Goal: Task Accomplishment & Management: Manage account settings

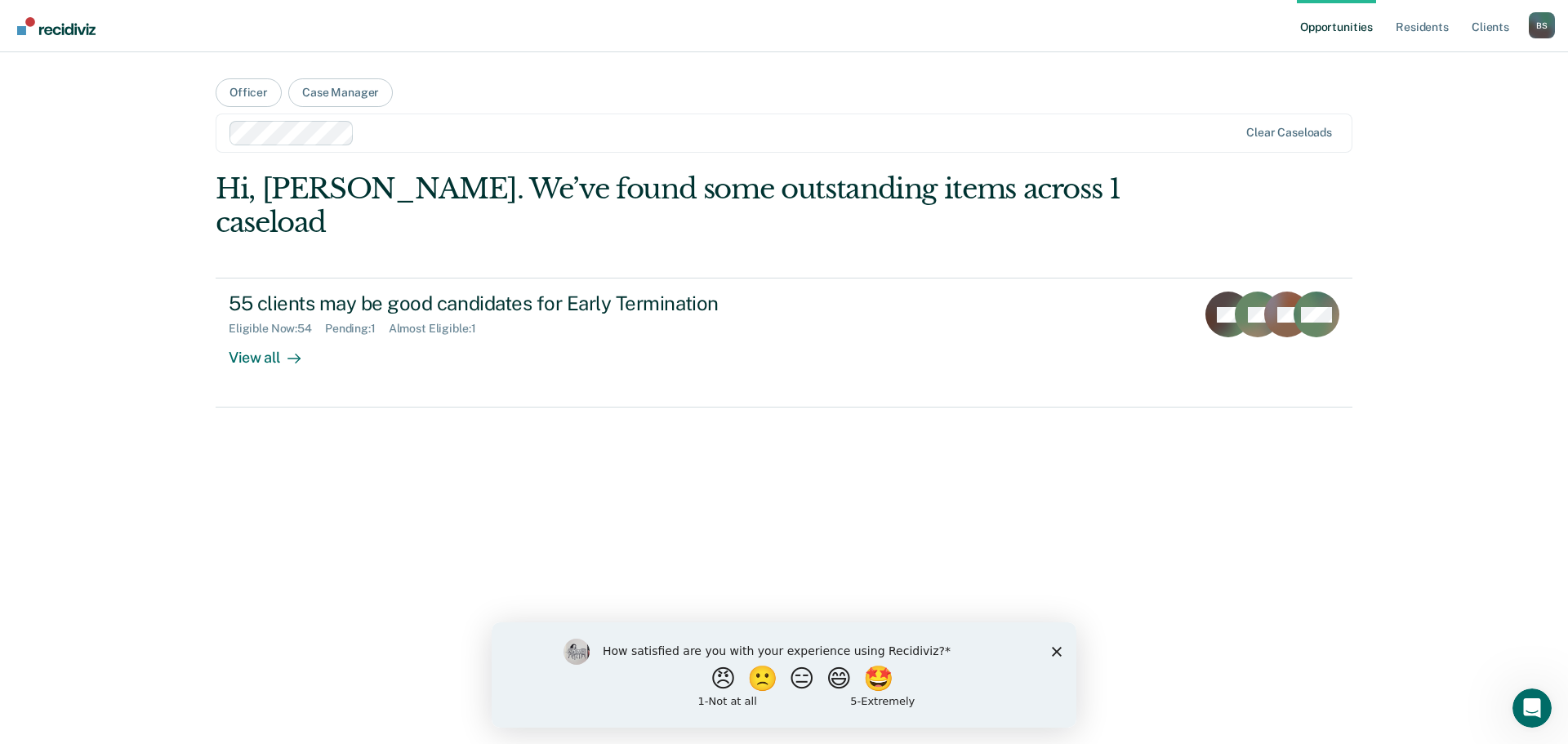
drag, startPoint x: 0, startPoint y: 0, endPoint x: 716, endPoint y: 528, distance: 889.6
click at [716, 528] on div "Hi, [PERSON_NAME]. We’ve found some outstanding items across 1 caseload 55 clie…" at bounding box center [783, 452] width 1137 height 561
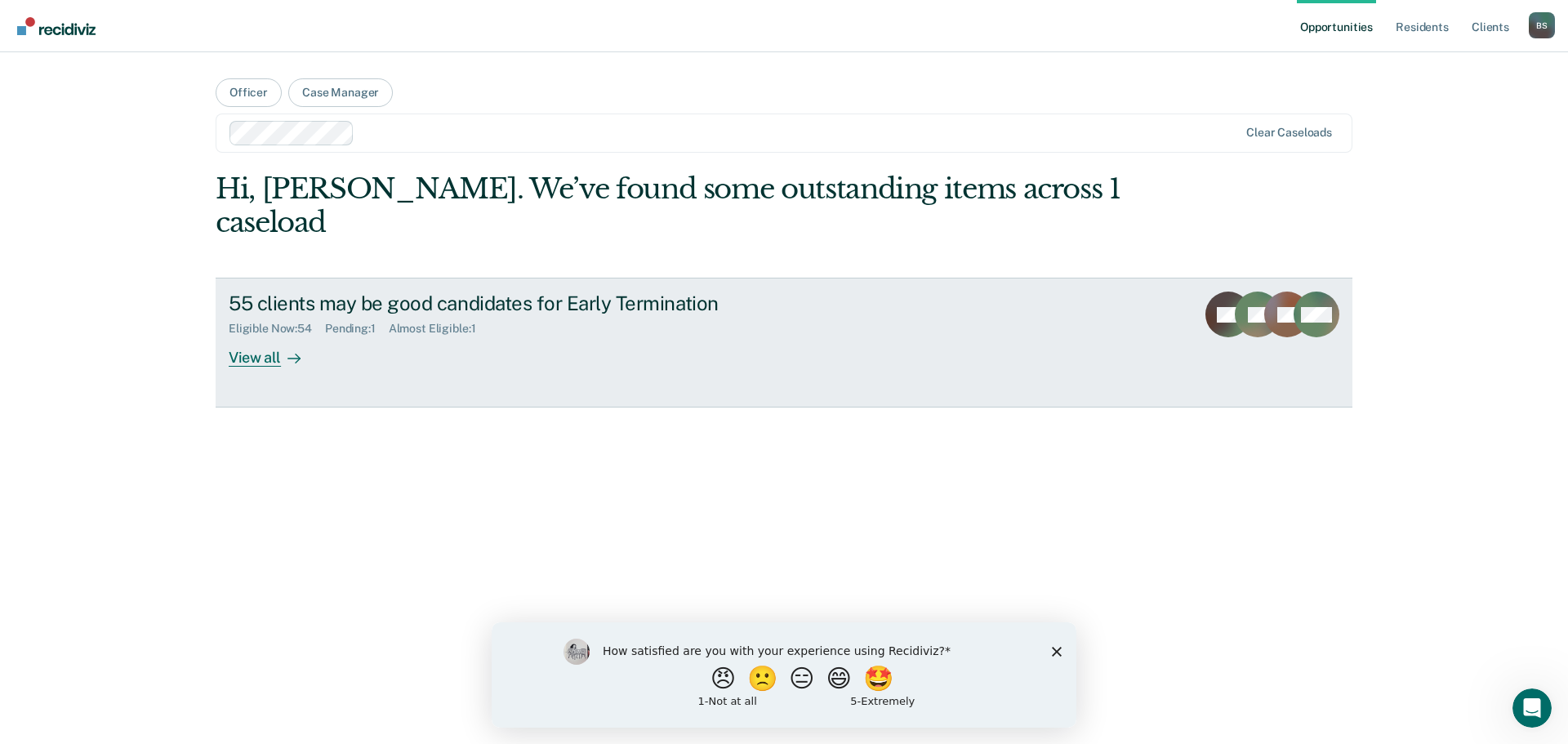
click at [266, 336] on div "View all" at bounding box center [274, 352] width 91 height 31
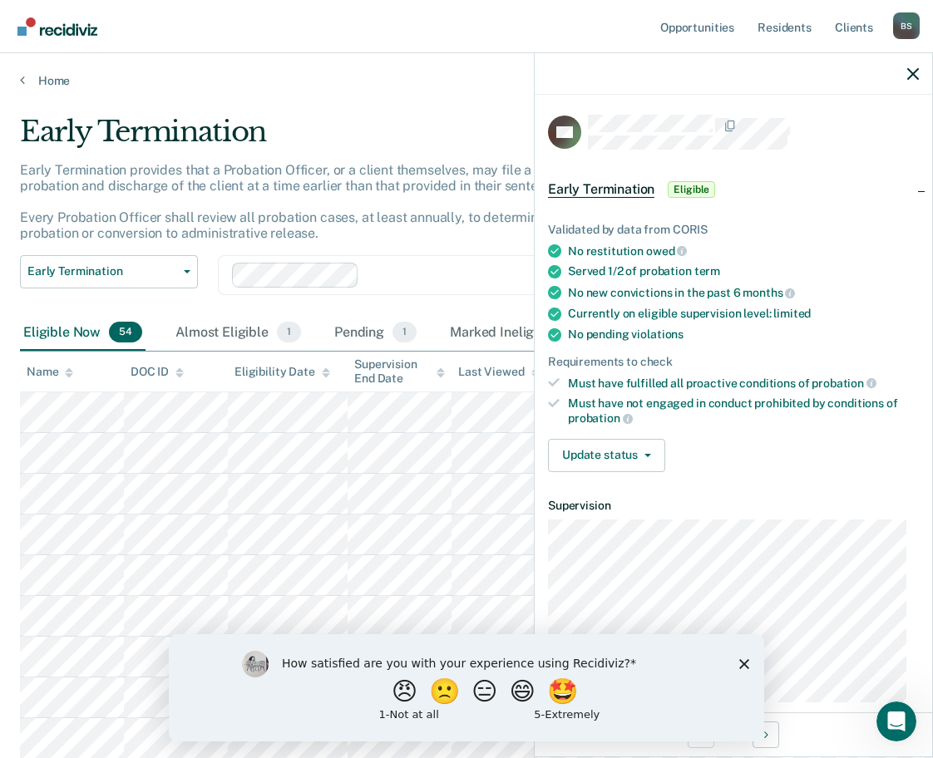
click at [741, 658] on icon "Close survey" at bounding box center [744, 663] width 10 height 10
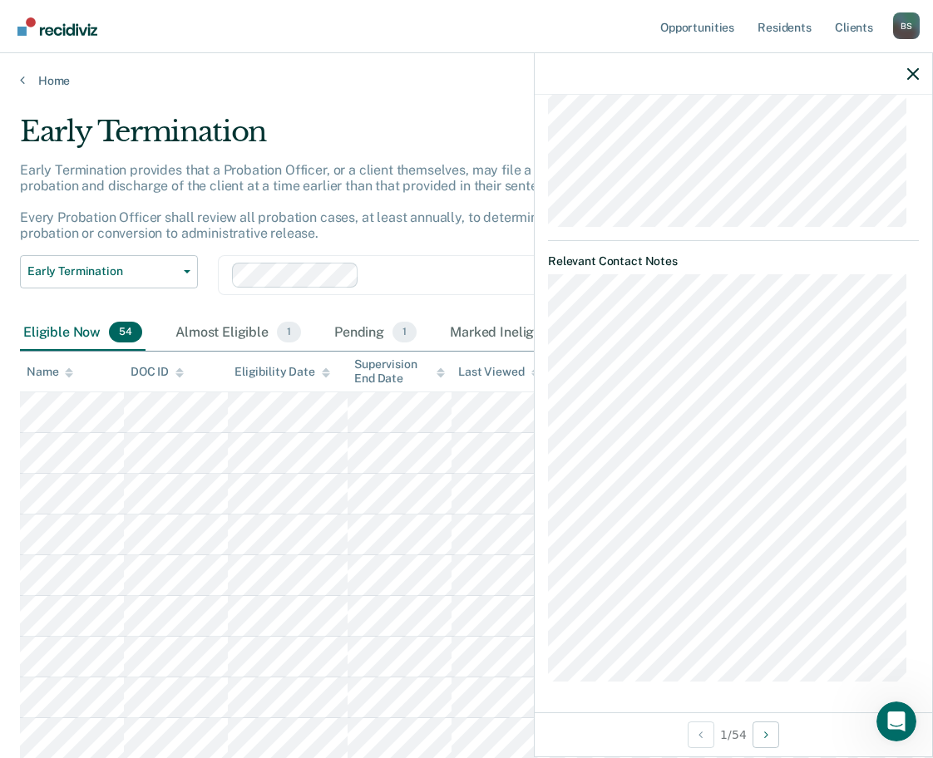
scroll to position [476, 0]
click at [760, 730] on button "Next Opportunity" at bounding box center [765, 735] width 27 height 27
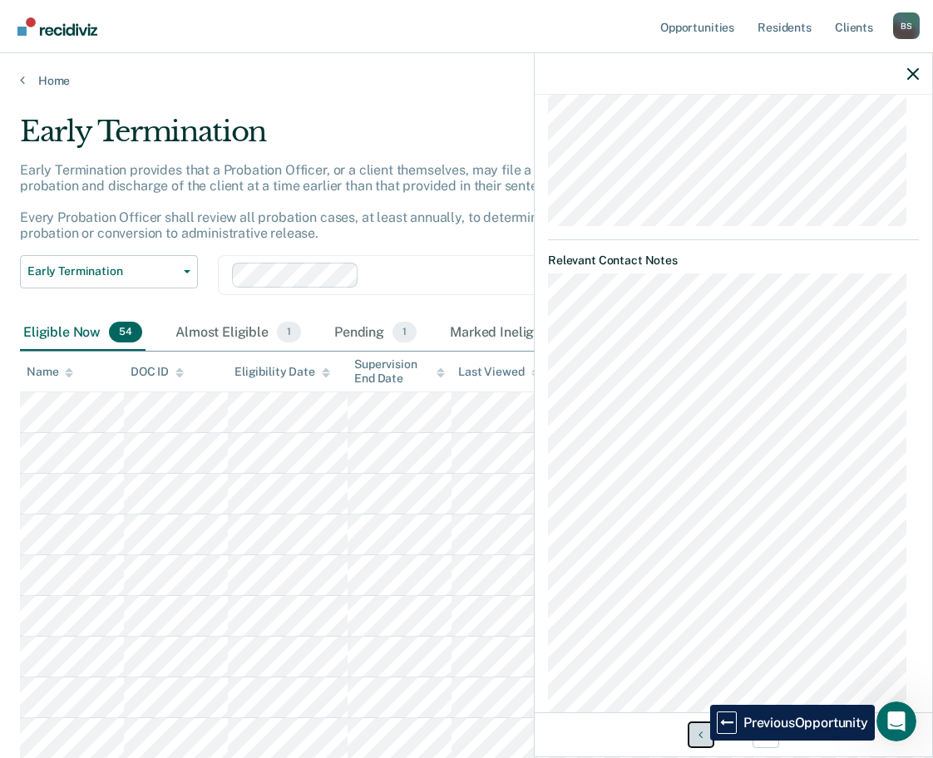
click at [697, 741] on button "Previous Opportunity" at bounding box center [700, 735] width 27 height 27
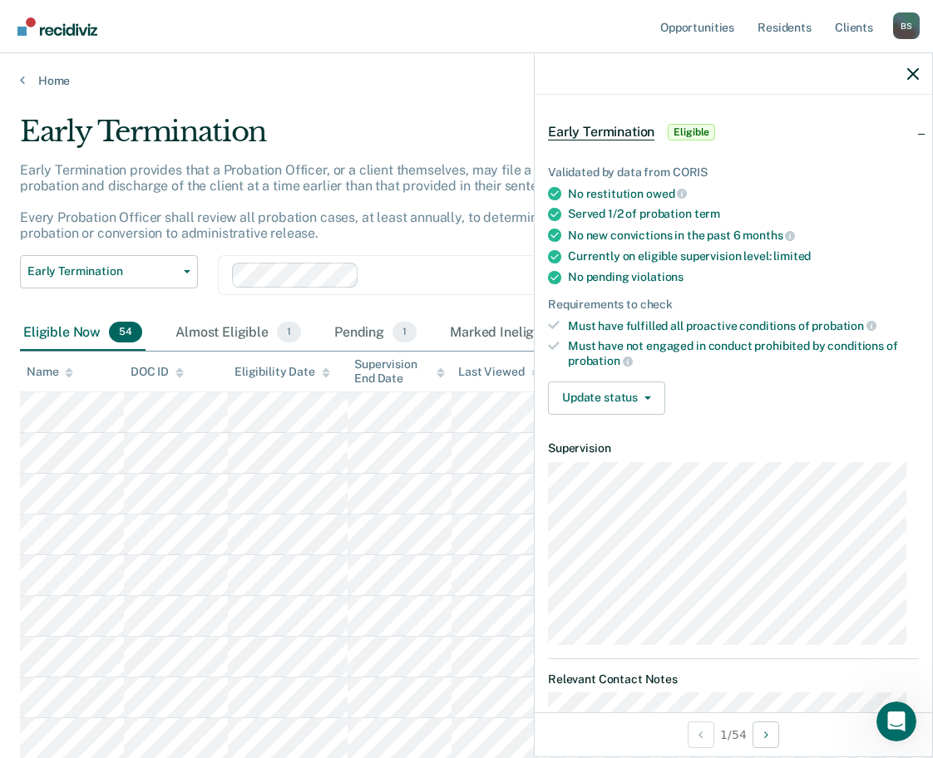
scroll to position [0, 0]
